Goal: Task Accomplishment & Management: Manage account settings

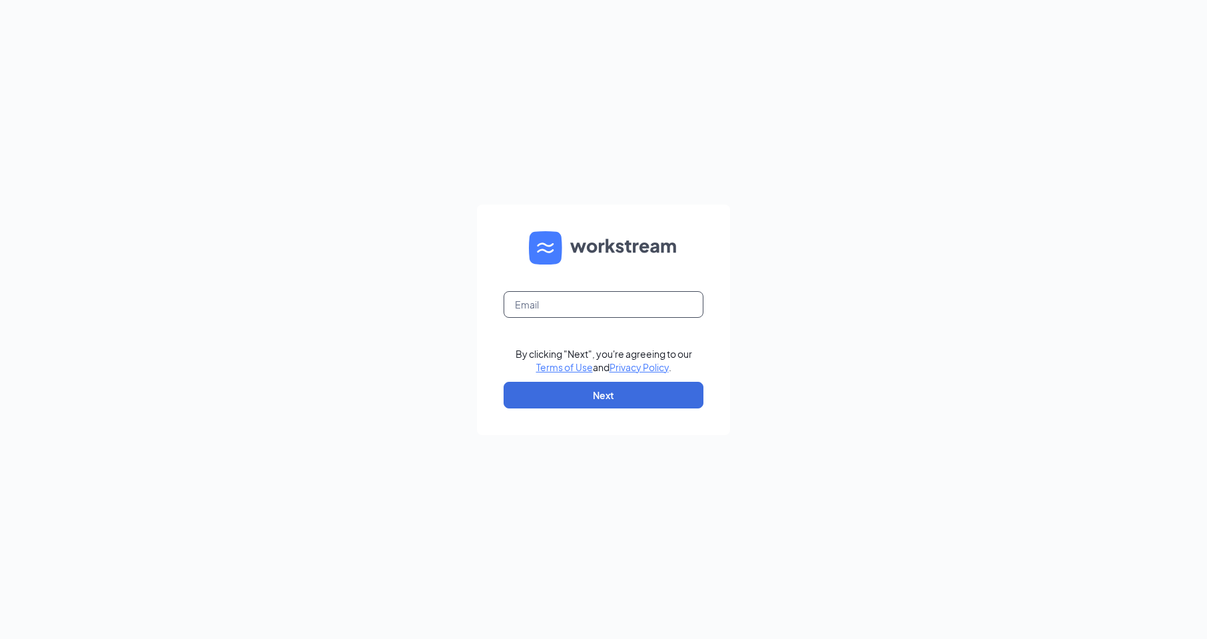
click at [534, 305] on input "text" at bounding box center [604, 304] width 200 height 27
type input "[EMAIL_ADDRESS][DOMAIN_NAME]"
click at [605, 392] on button "Next" at bounding box center [604, 395] width 200 height 27
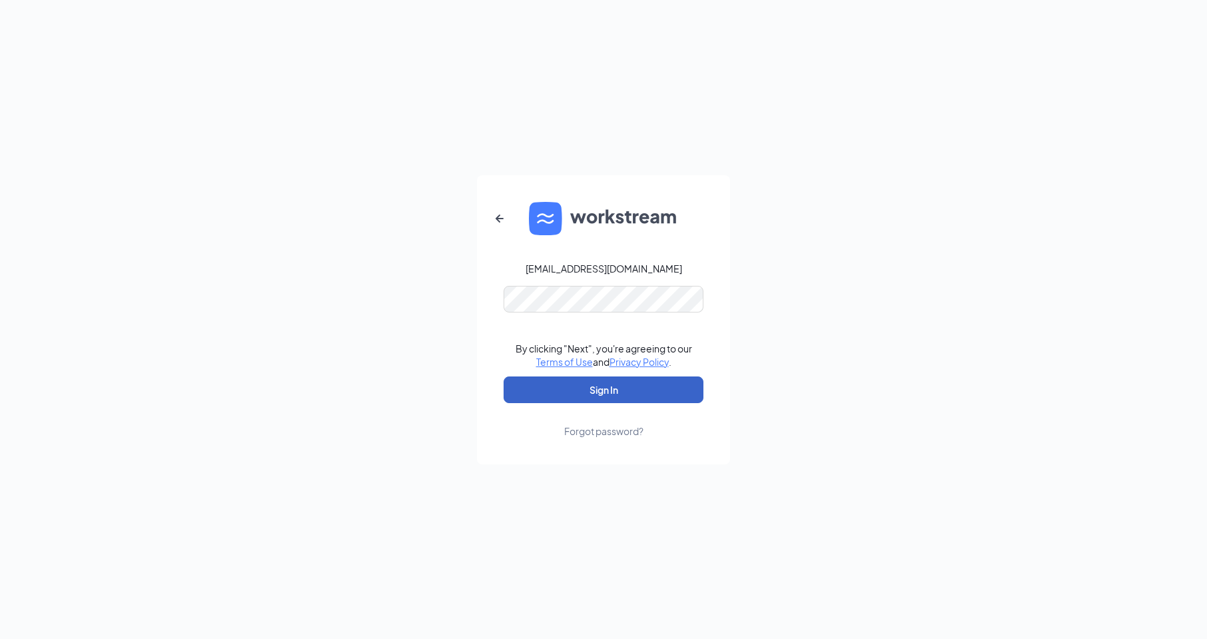
click at [535, 384] on button "Sign In" at bounding box center [604, 389] width 200 height 27
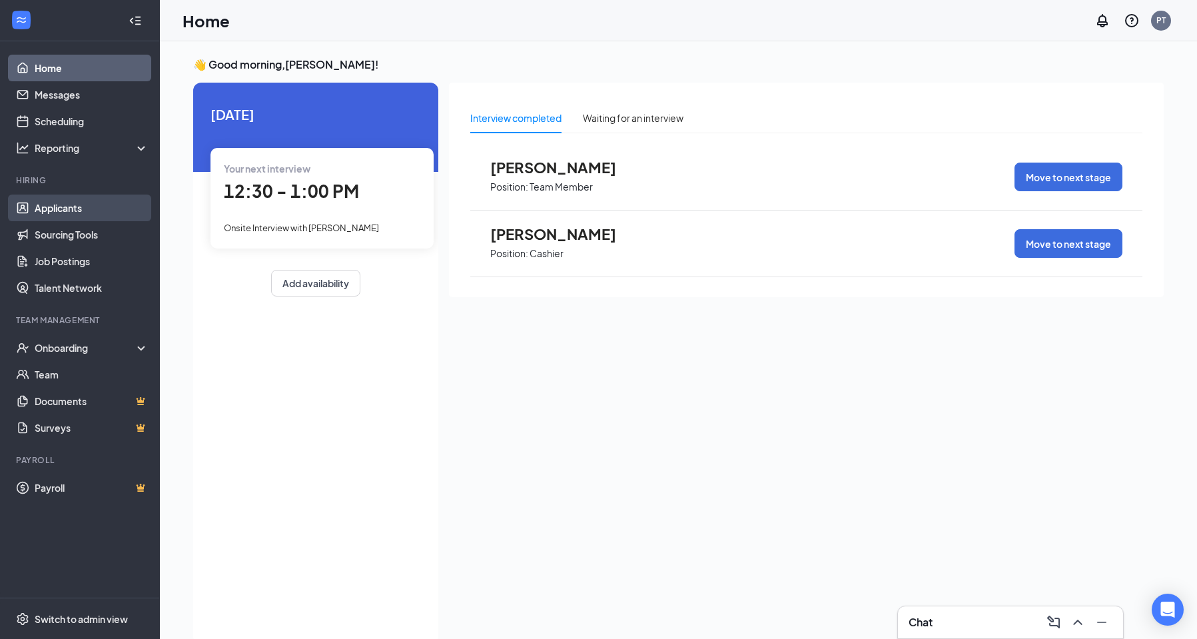
click at [77, 211] on link "Applicants" at bounding box center [92, 208] width 114 height 27
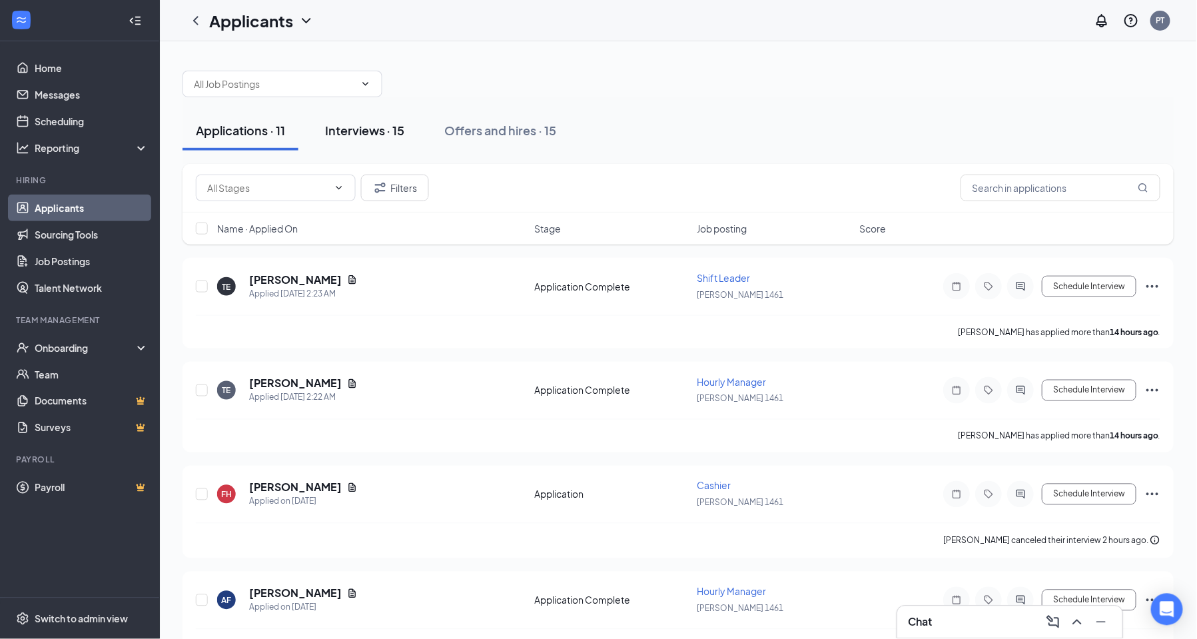
click at [356, 128] on div "Interviews · 15" at bounding box center [365, 130] width 80 height 17
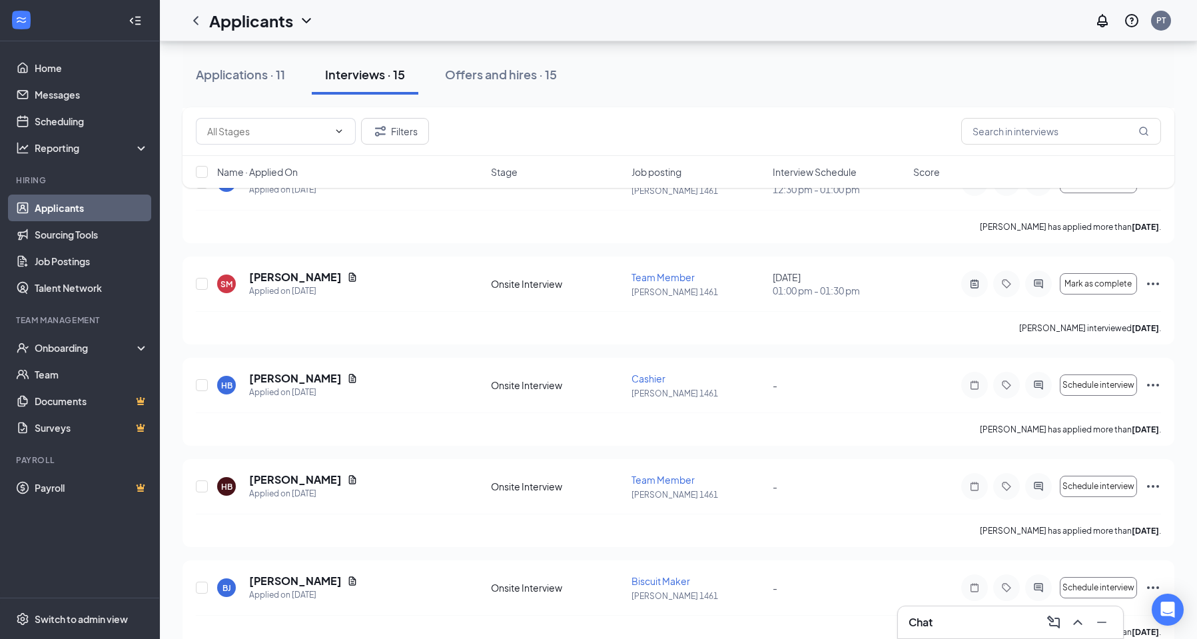
scroll to position [666, 0]
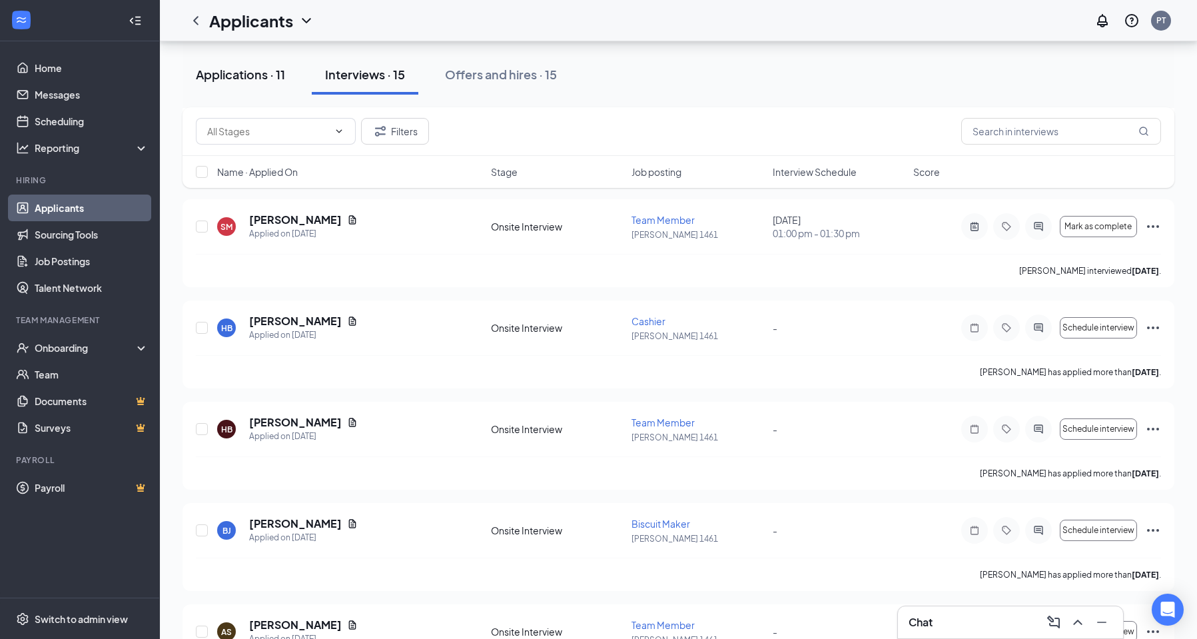
click at [256, 69] on div "Applications · 11" at bounding box center [240, 74] width 89 height 17
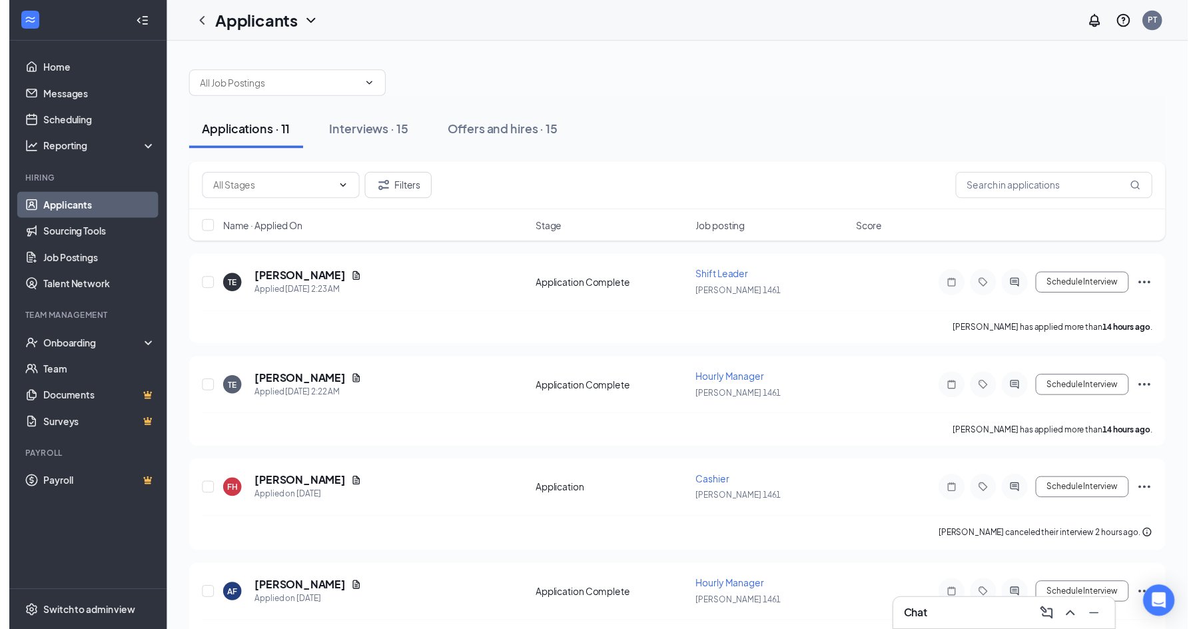
scroll to position [67, 0]
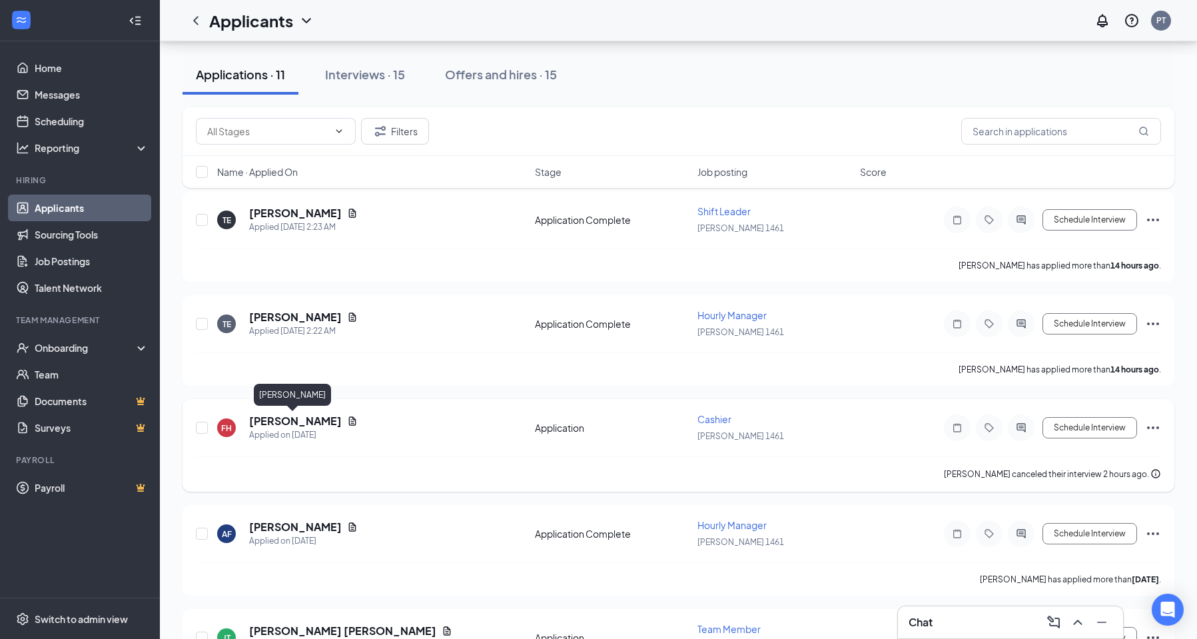
click at [299, 422] on h5 "Flowah Harris" at bounding box center [295, 421] width 93 height 15
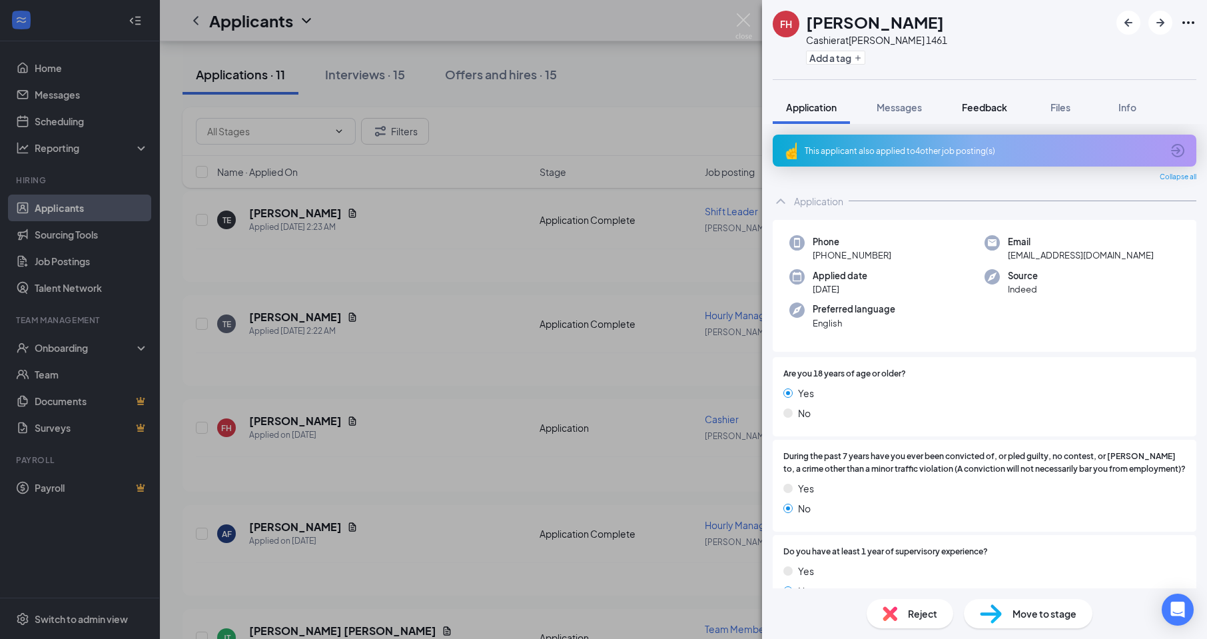
click at [999, 111] on span "Feedback" at bounding box center [984, 107] width 45 height 12
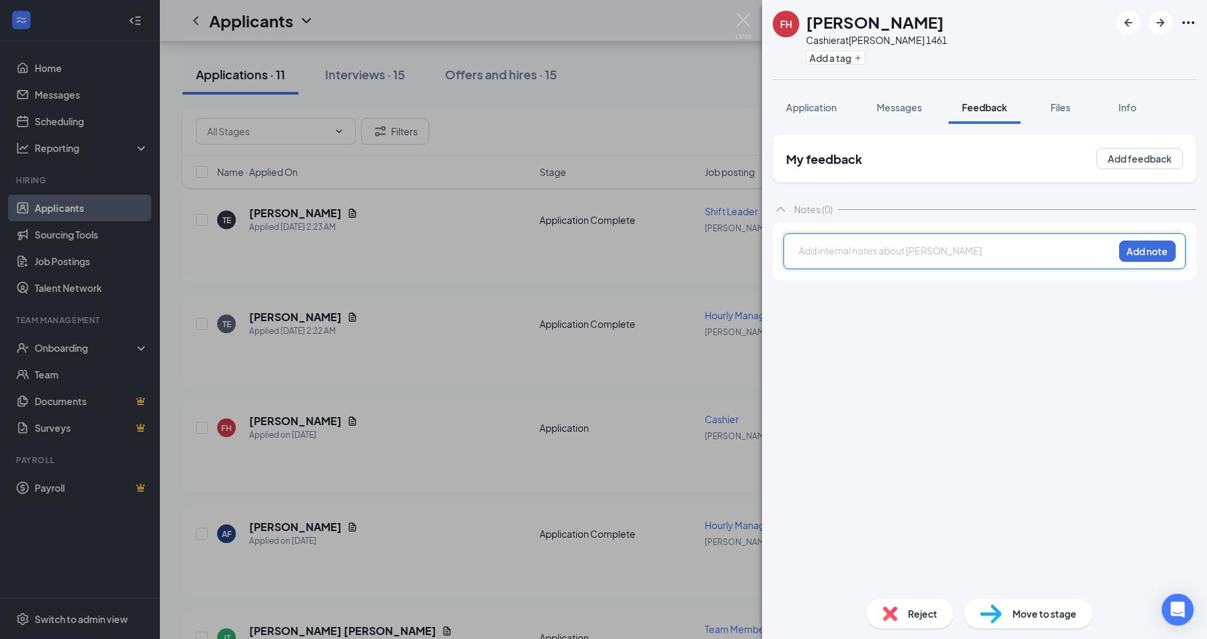
click at [804, 252] on div at bounding box center [957, 251] width 314 height 14
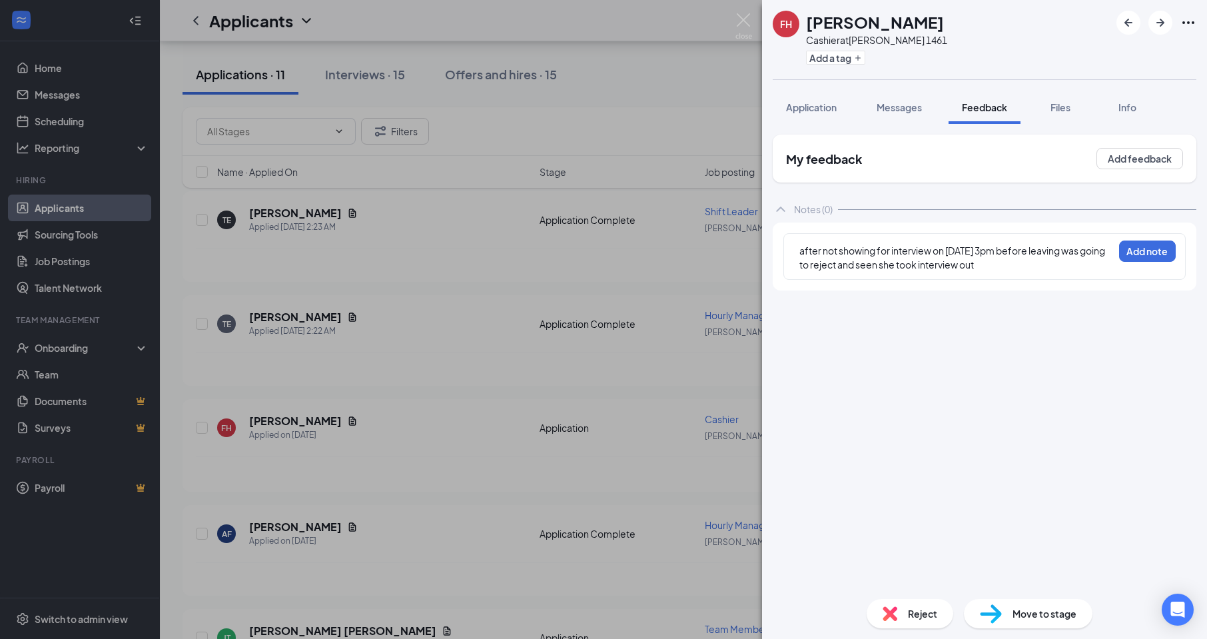
click at [934, 613] on span "Reject" at bounding box center [922, 613] width 29 height 15
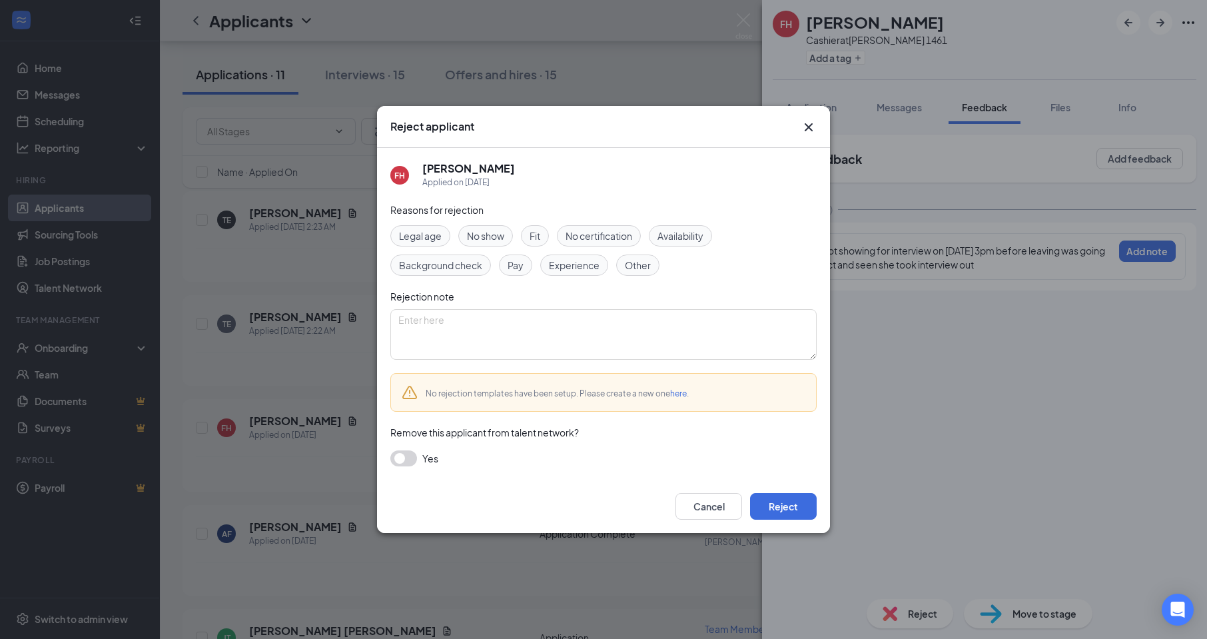
click at [639, 261] on span "Other" at bounding box center [638, 265] width 26 height 15
click at [796, 501] on button "Reject" at bounding box center [783, 506] width 67 height 27
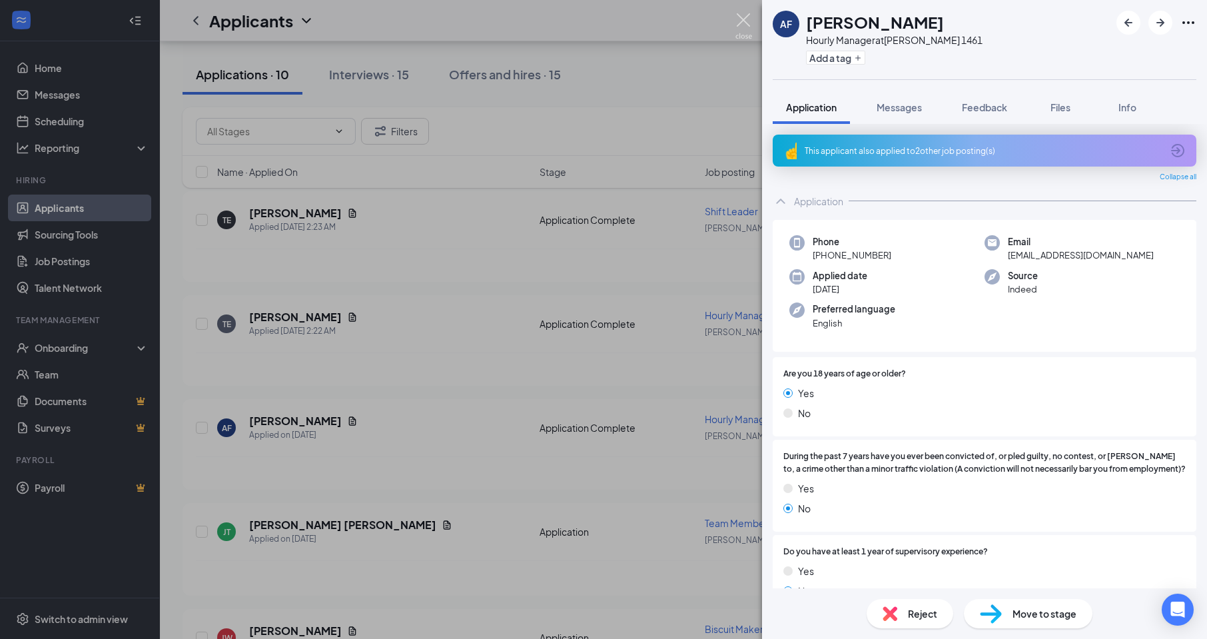
click at [752, 21] on img at bounding box center [744, 26] width 17 height 26
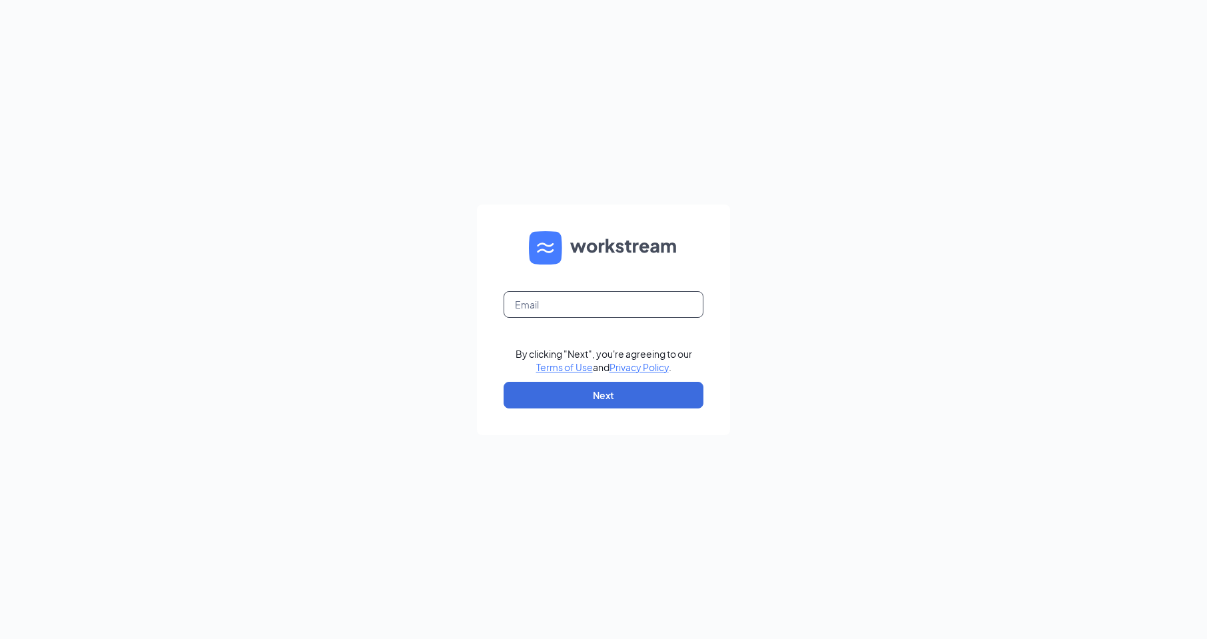
click at [516, 305] on input "text" at bounding box center [604, 304] width 200 height 27
type input "1461@internal-email.com"
click at [550, 391] on button "Next" at bounding box center [604, 395] width 200 height 27
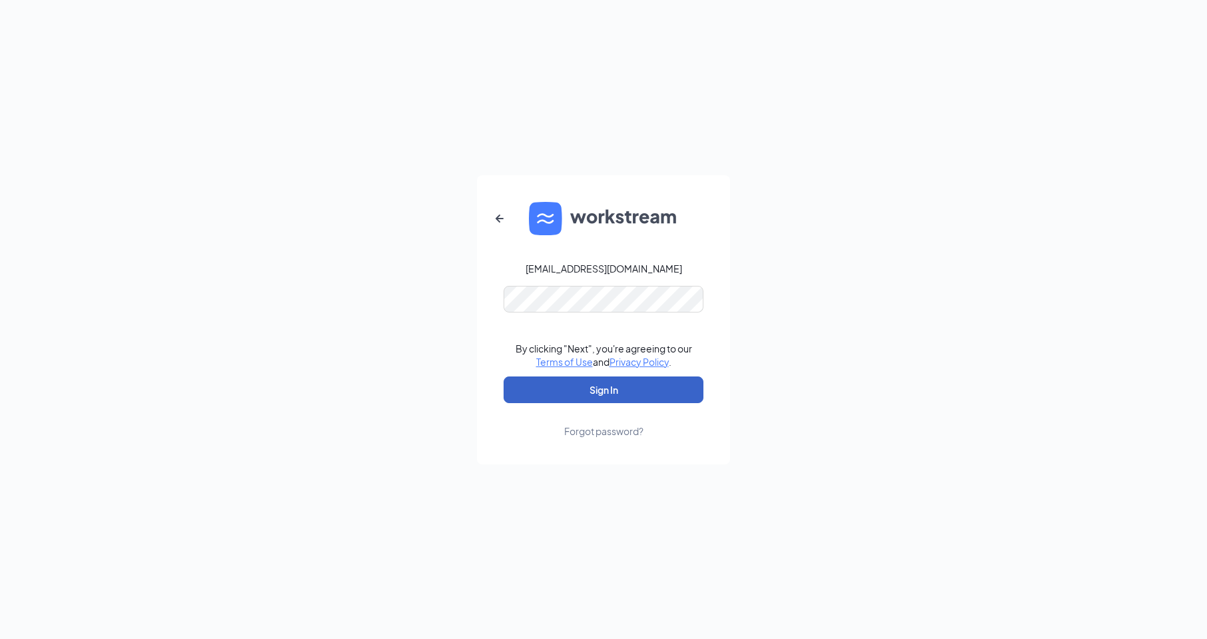
click at [536, 387] on button "Sign In" at bounding box center [604, 389] width 200 height 27
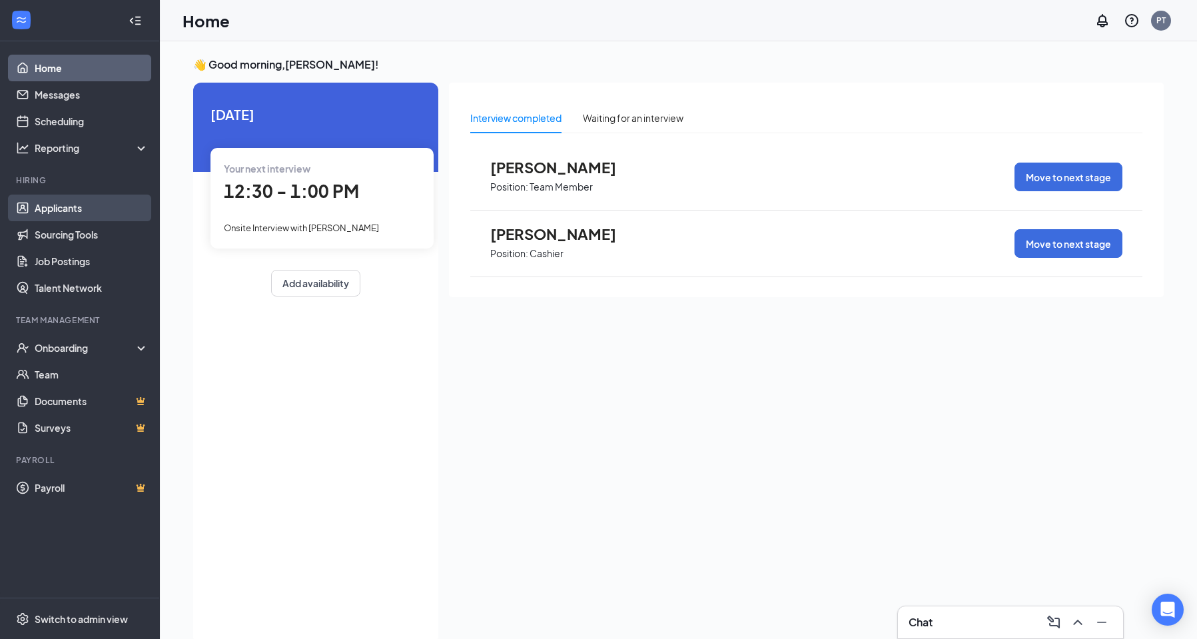
click at [74, 209] on link "Applicants" at bounding box center [92, 208] width 114 height 27
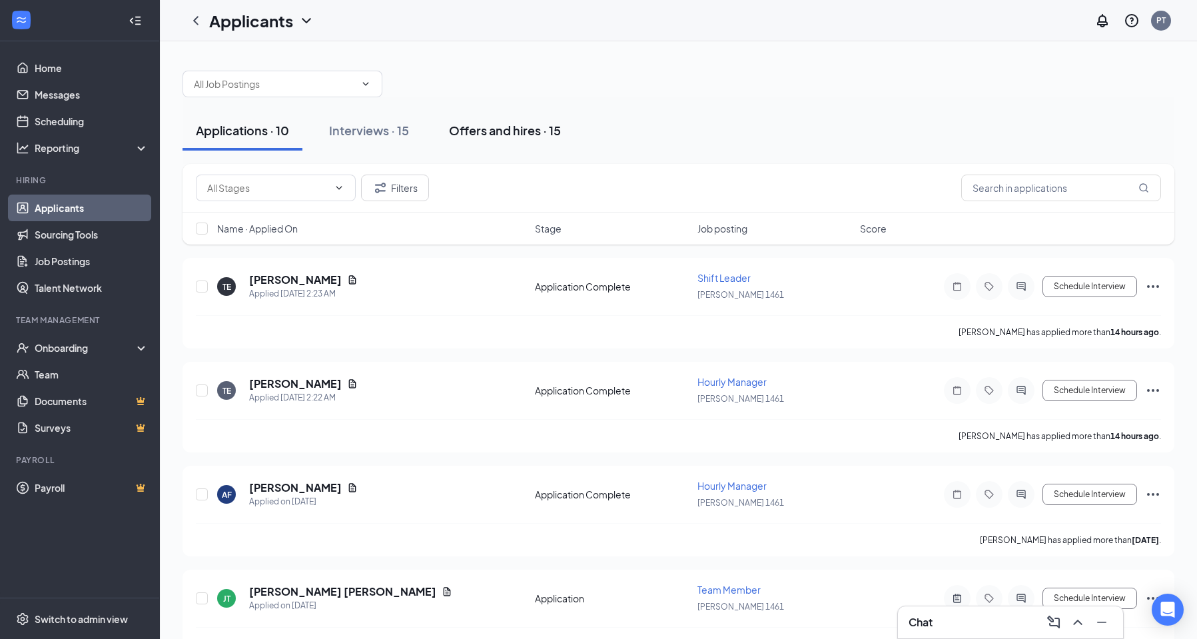
click at [484, 131] on div "Offers and hires · 15" at bounding box center [505, 130] width 112 height 17
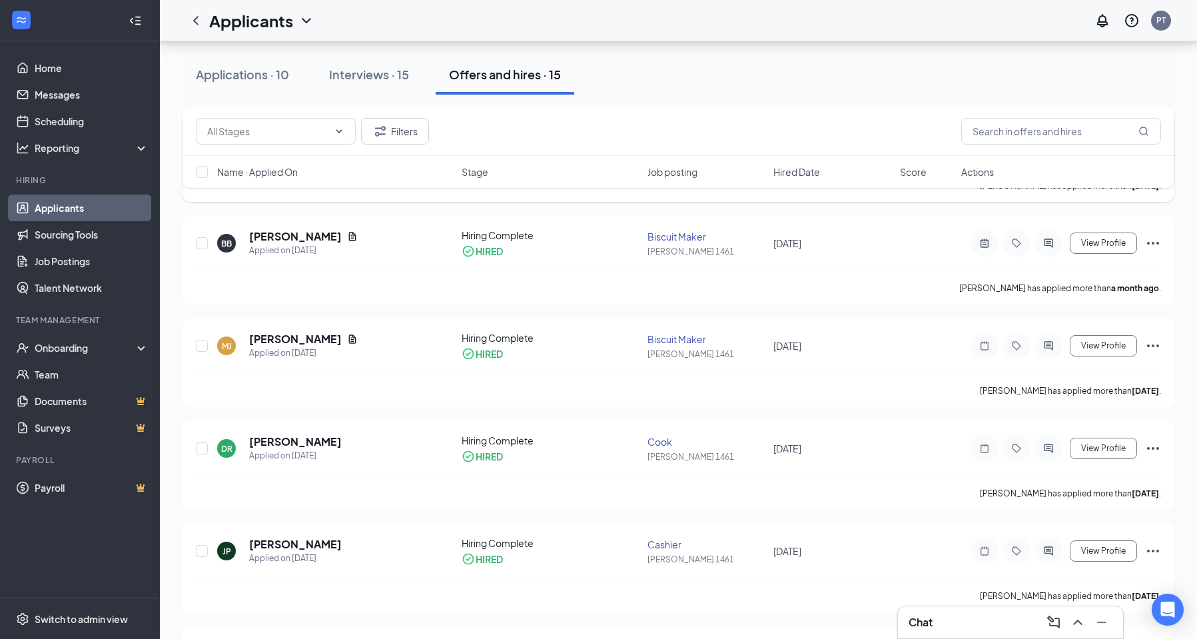
scroll to position [267, 0]
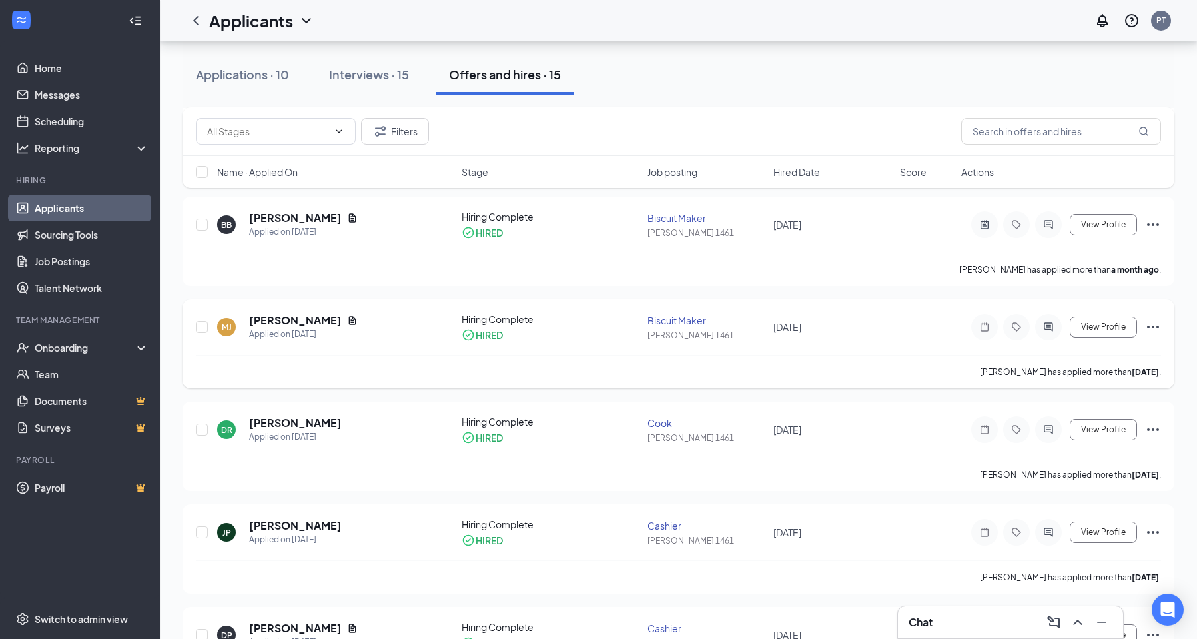
click at [1151, 328] on icon "Ellipses" at bounding box center [1153, 327] width 16 height 16
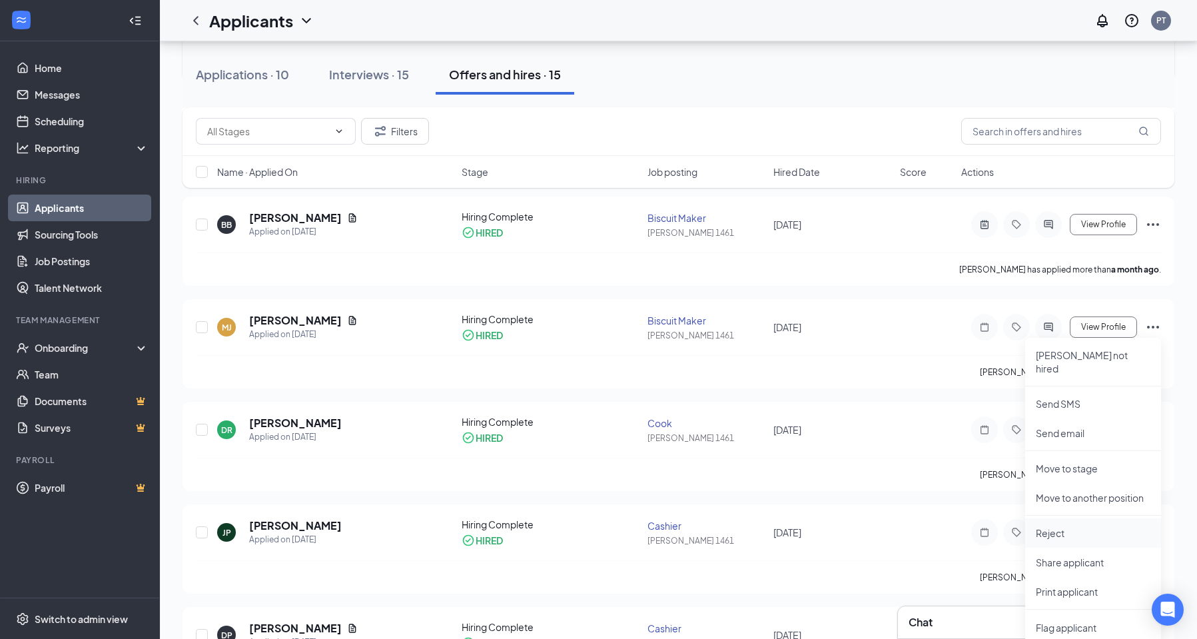
click at [1055, 526] on li "Reject" at bounding box center [1093, 532] width 136 height 29
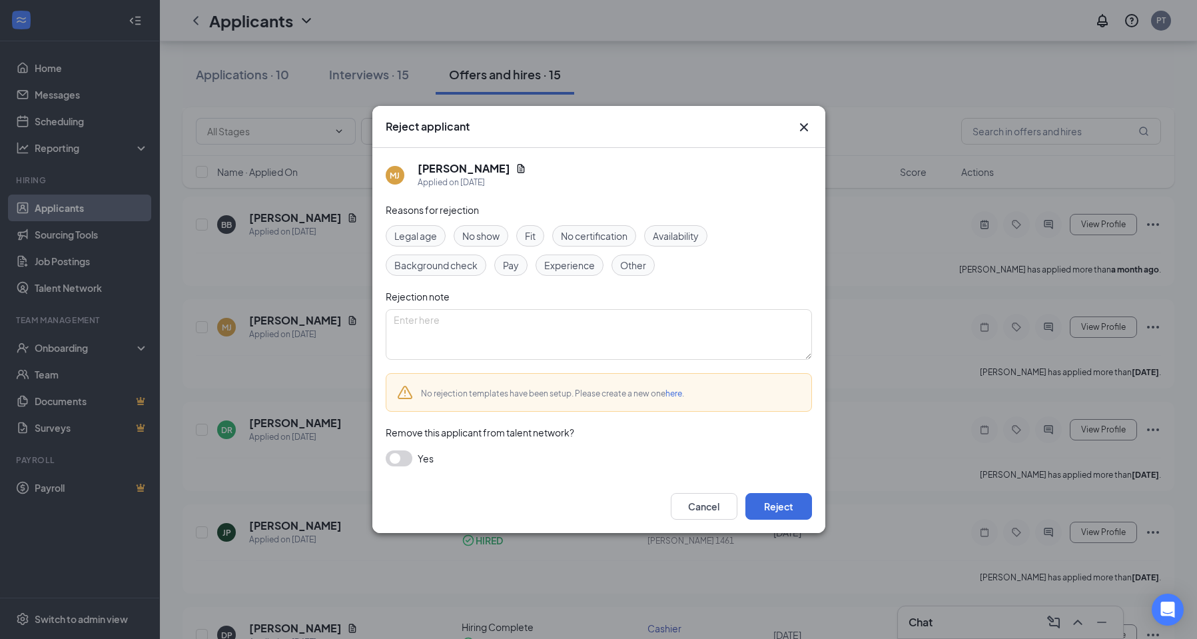
click at [492, 238] on span "No show" at bounding box center [480, 236] width 37 height 15
click at [410, 321] on textarea at bounding box center [599, 334] width 426 height 51
type textarea "no show 3 days"
click at [790, 500] on button "Reject" at bounding box center [779, 506] width 67 height 27
